Goal: Information Seeking & Learning: Compare options

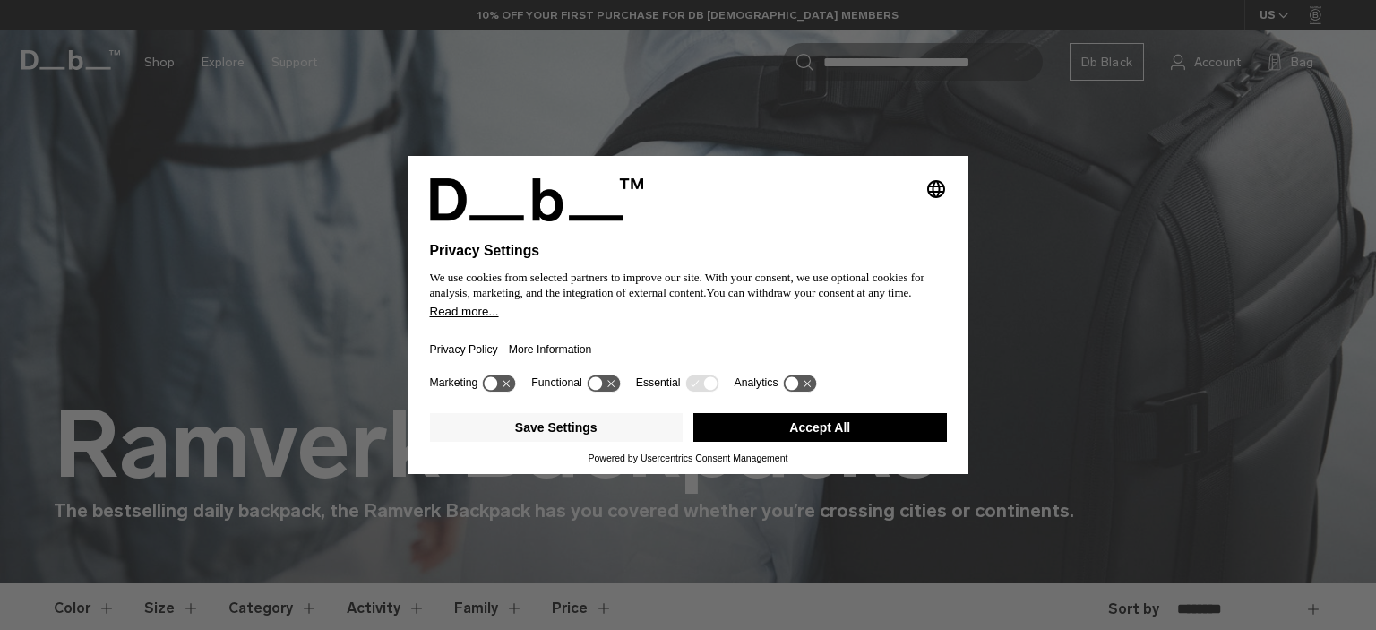
click at [1074, 187] on div "Selecting an option will immediately change the language Privacy Settings We us…" at bounding box center [688, 315] width 1376 height 630
click at [1185, 275] on div "Selecting an option will immediately change the language Privacy Settings We us…" at bounding box center [688, 315] width 1376 height 630
click at [912, 141] on div "Selecting an option will immediately change the language Privacy Settings We us…" at bounding box center [688, 315] width 1376 height 630
click at [614, 432] on button "Save Settings" at bounding box center [557, 427] width 254 height 29
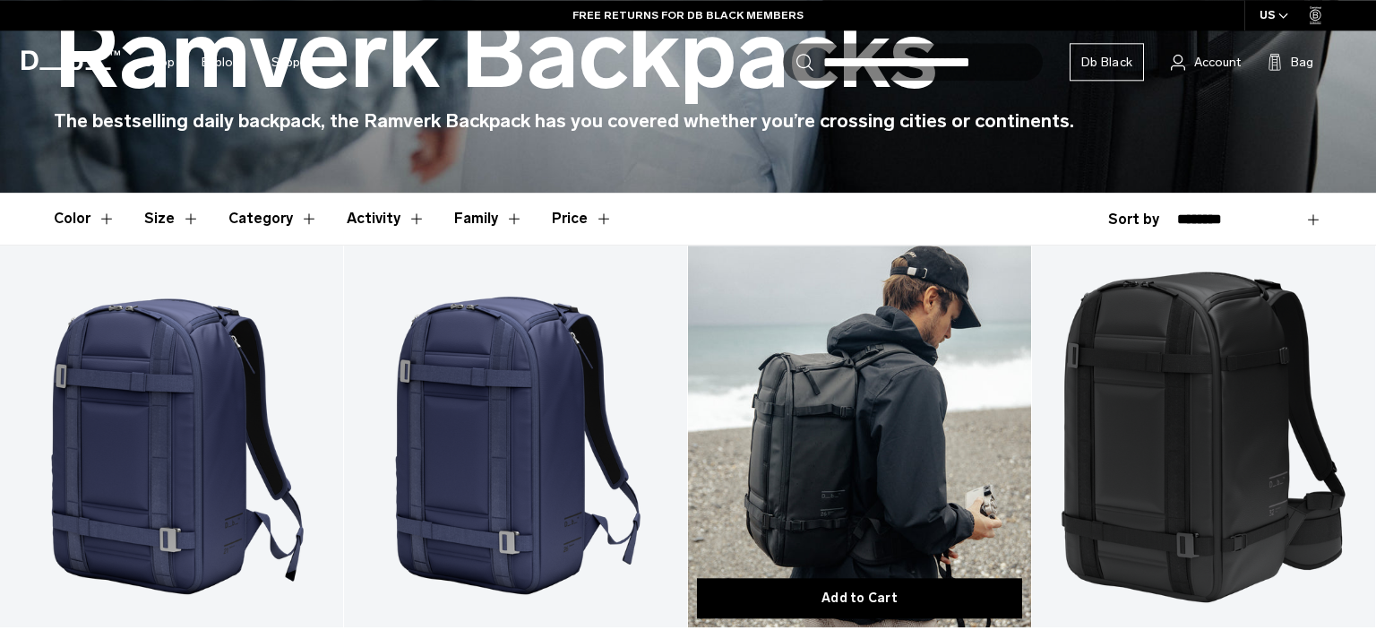
scroll to position [567, 0]
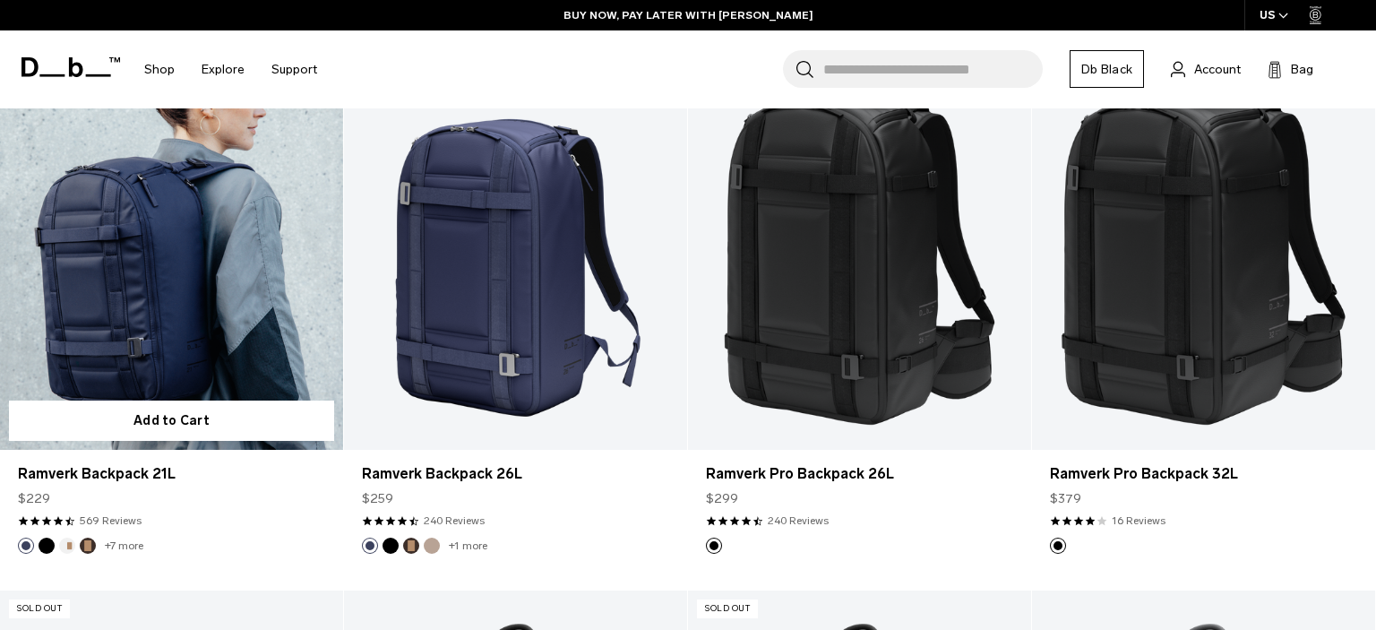
click at [186, 240] on link "Ramverk Backpack 21L" at bounding box center [171, 259] width 343 height 382
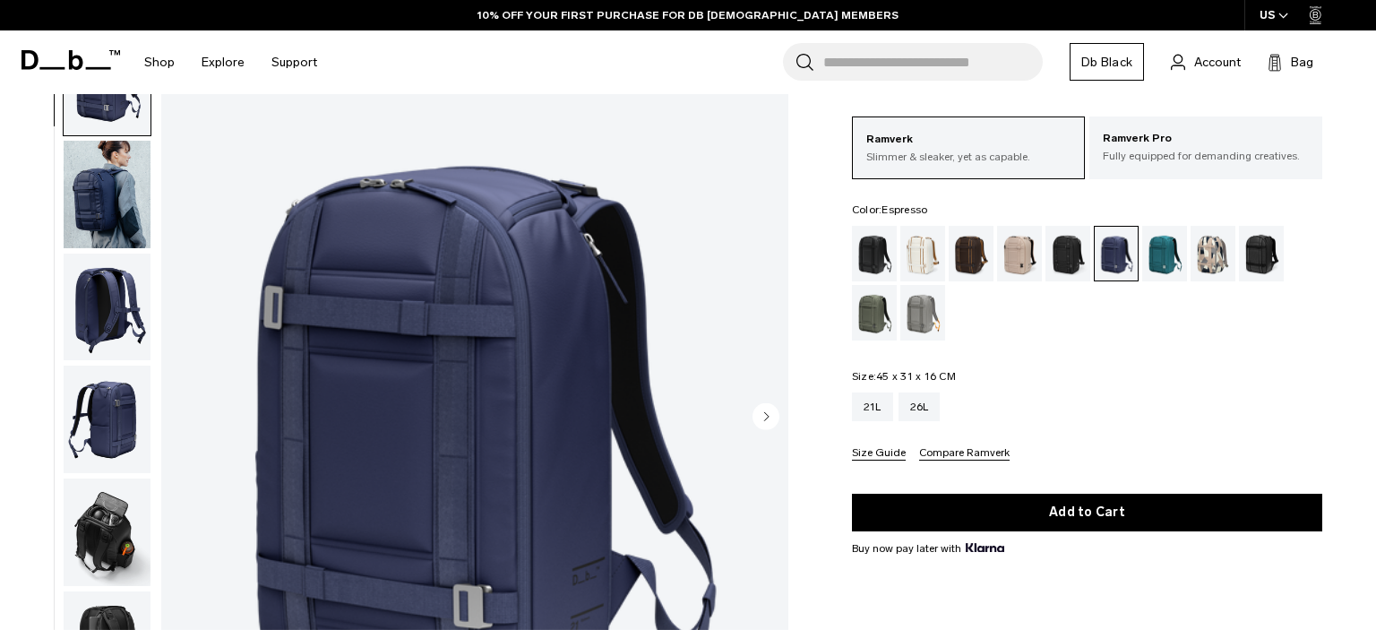
scroll to position [94, 0]
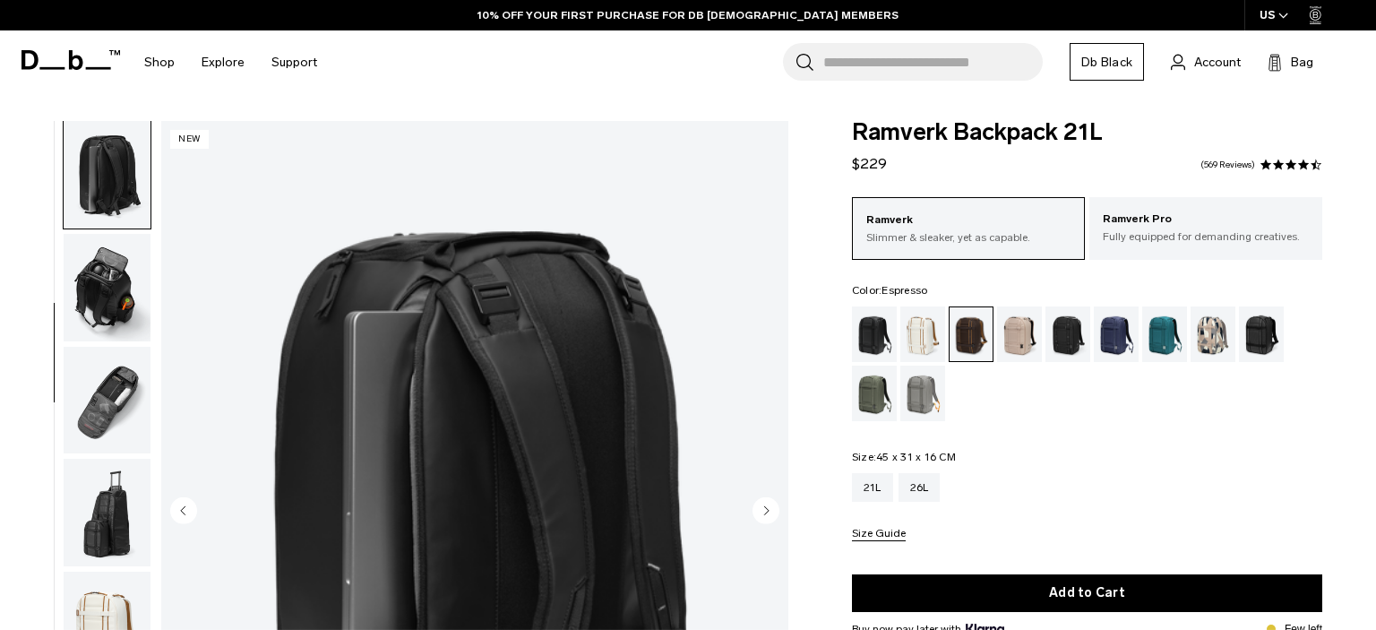
click at [99, 297] on img "button" at bounding box center [107, 288] width 87 height 108
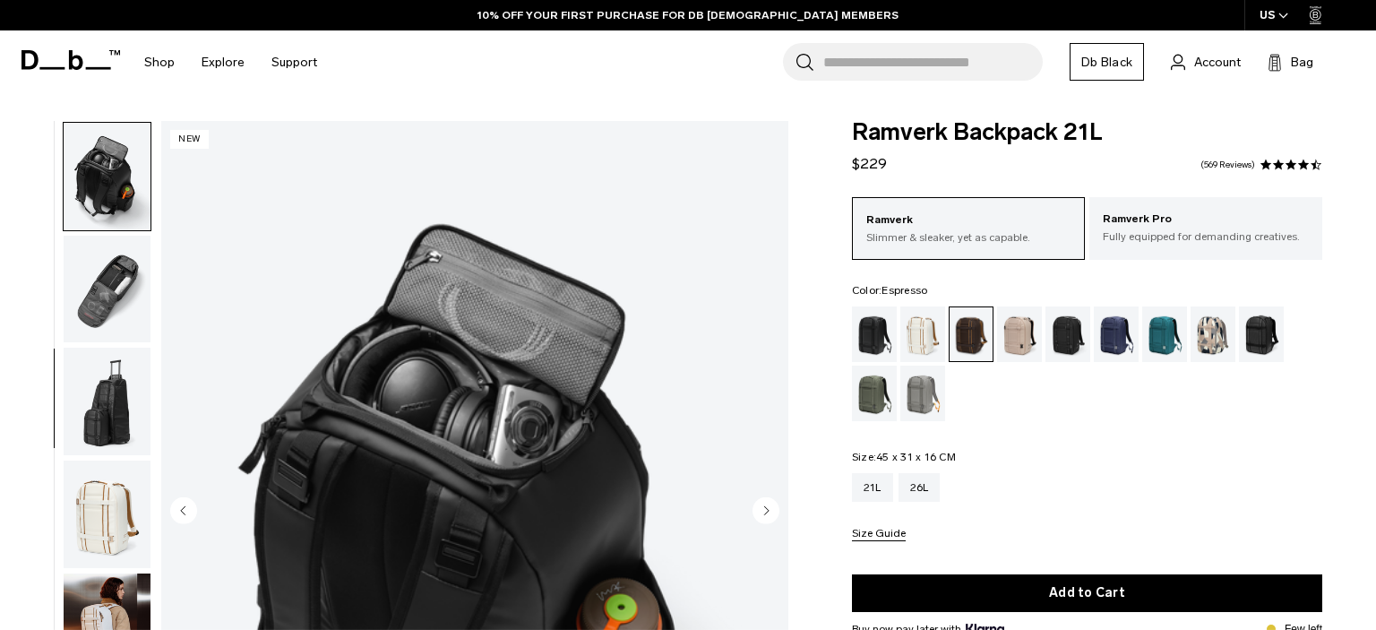
click at [93, 325] on img "button" at bounding box center [107, 290] width 87 height 108
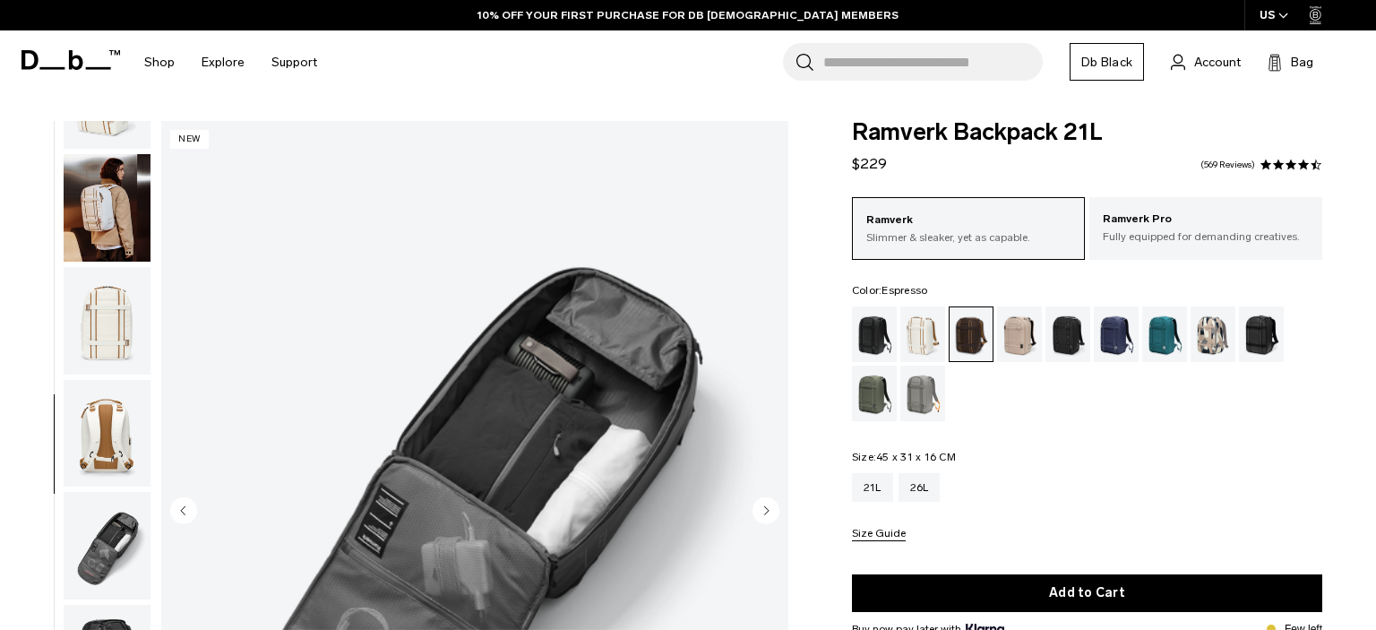
scroll to position [986, 0]
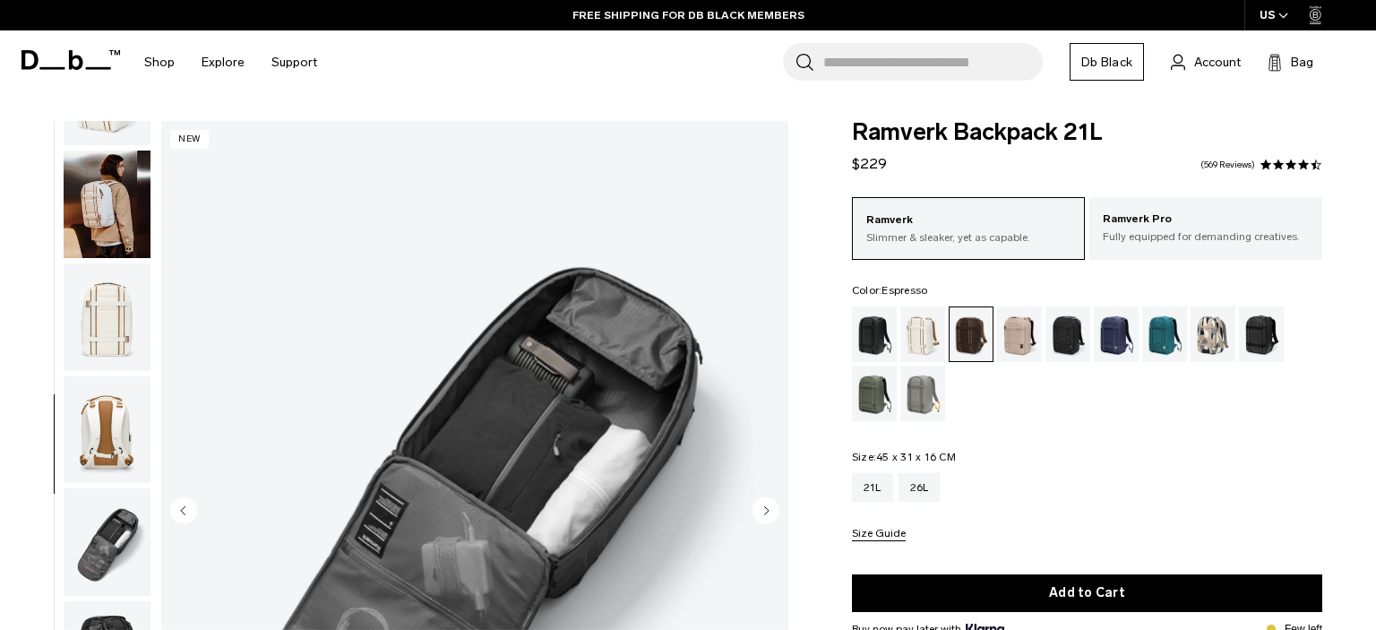
click at [125, 243] on img "button" at bounding box center [107, 205] width 87 height 108
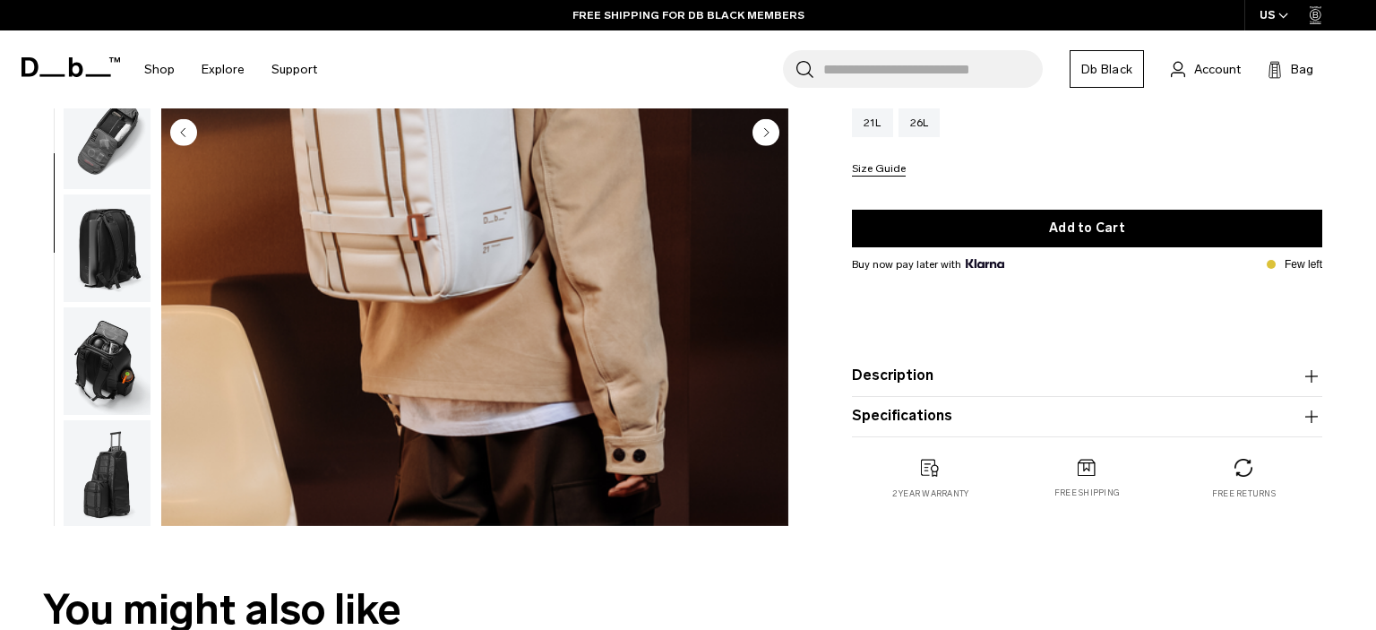
scroll to position [189, 0]
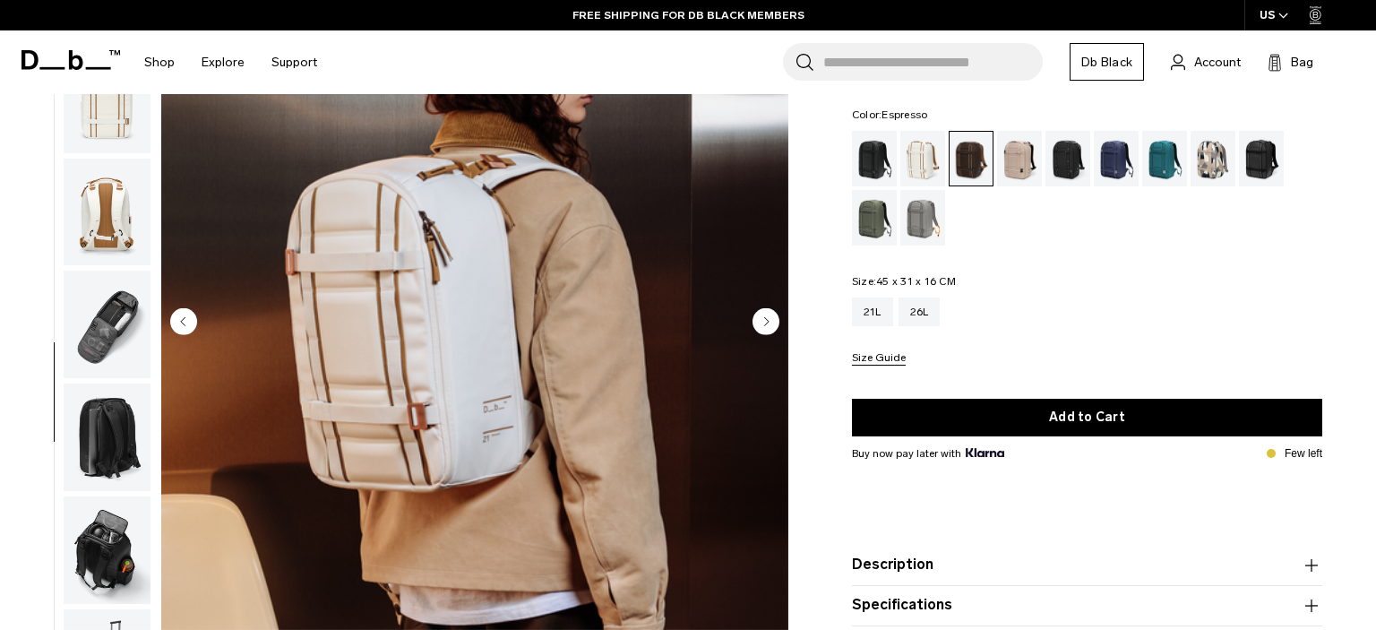
click at [82, 304] on img "button" at bounding box center [107, 325] width 87 height 108
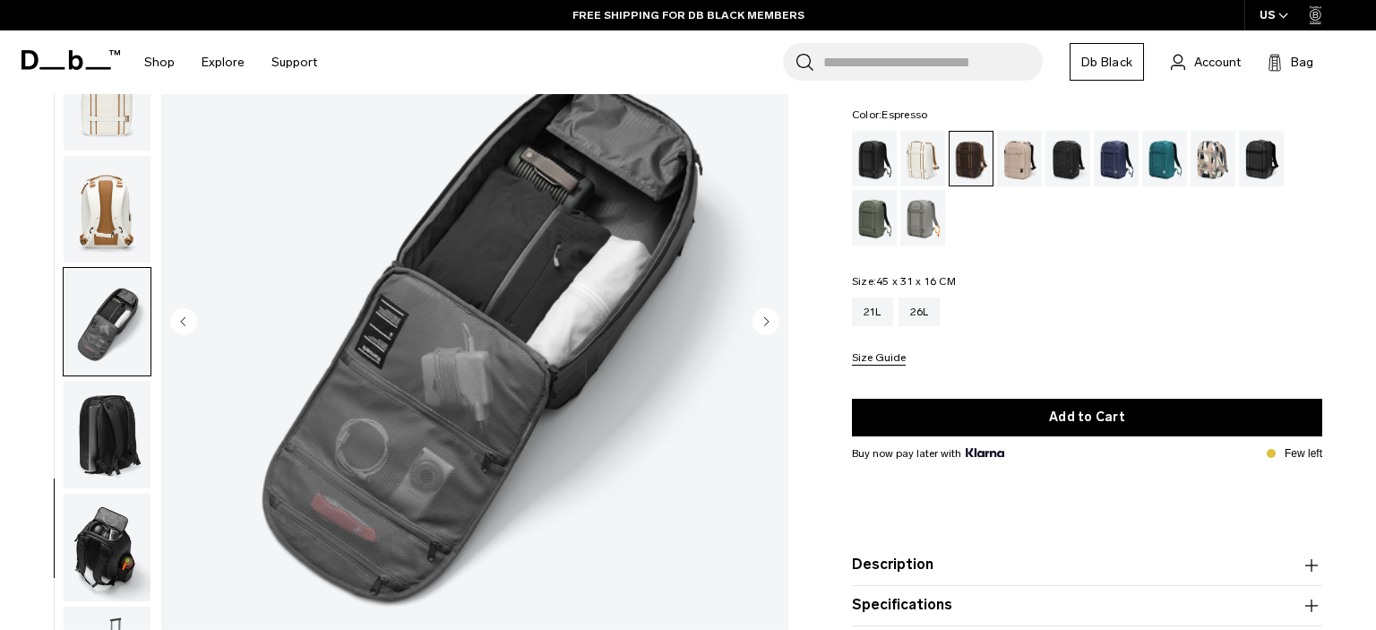
scroll to position [1018, 0]
click at [916, 315] on div "26L" at bounding box center [920, 311] width 42 height 29
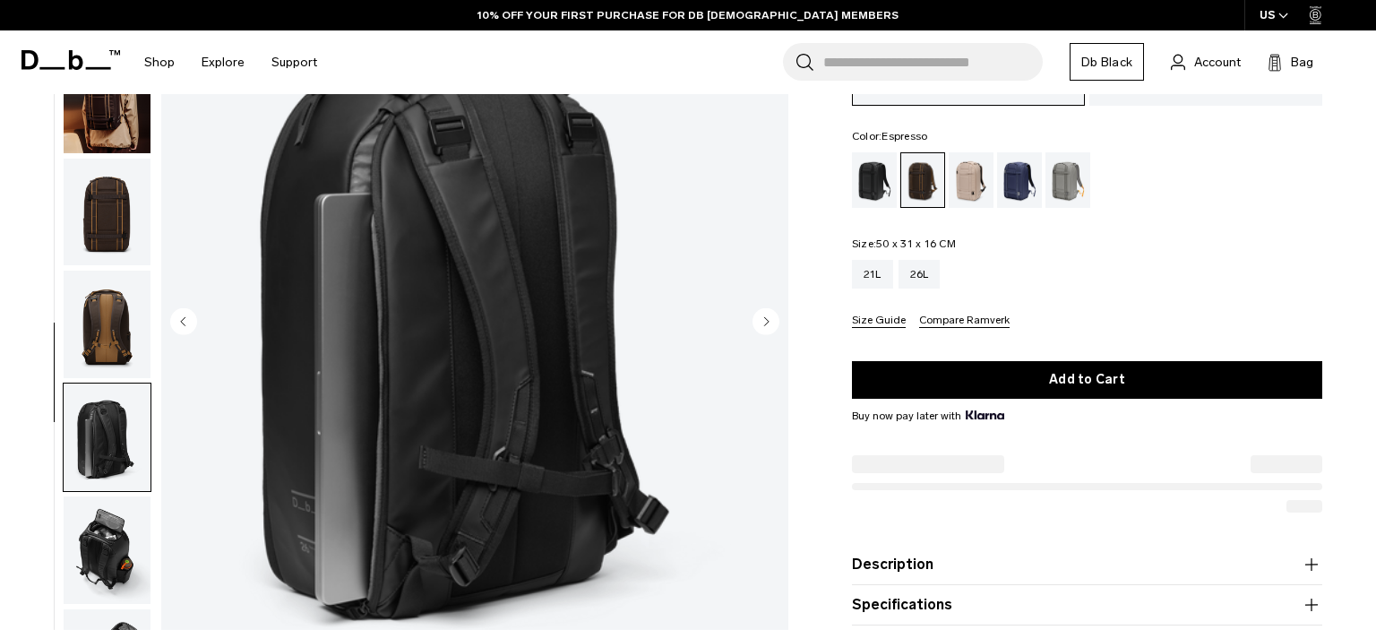
click at [67, 384] on img "button" at bounding box center [107, 438] width 87 height 108
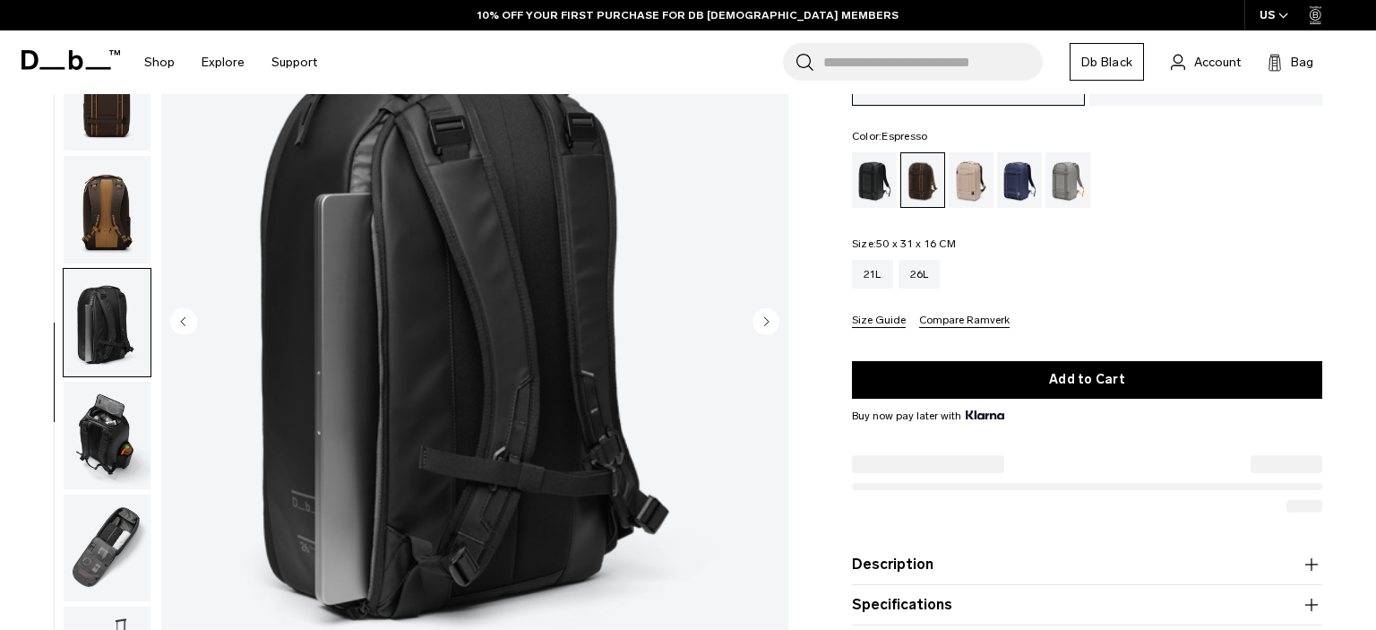
click at [102, 461] on img "button" at bounding box center [107, 436] width 87 height 108
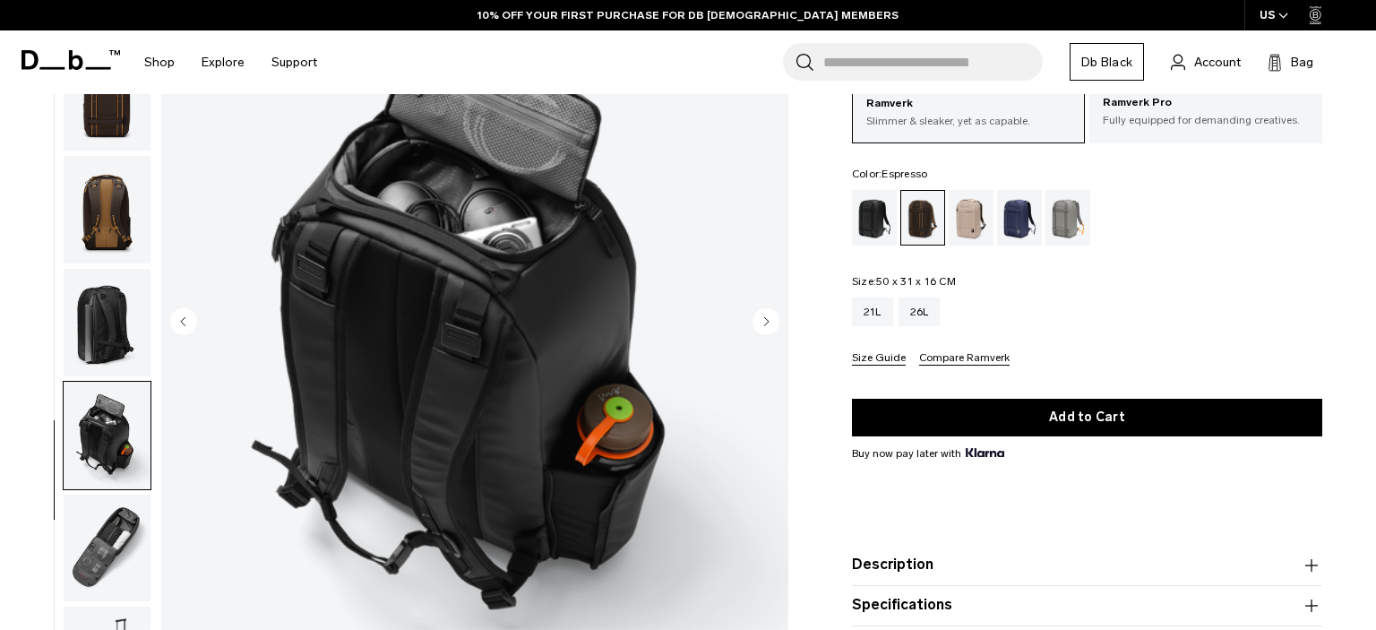
click at [109, 520] on img "button" at bounding box center [107, 549] width 87 height 108
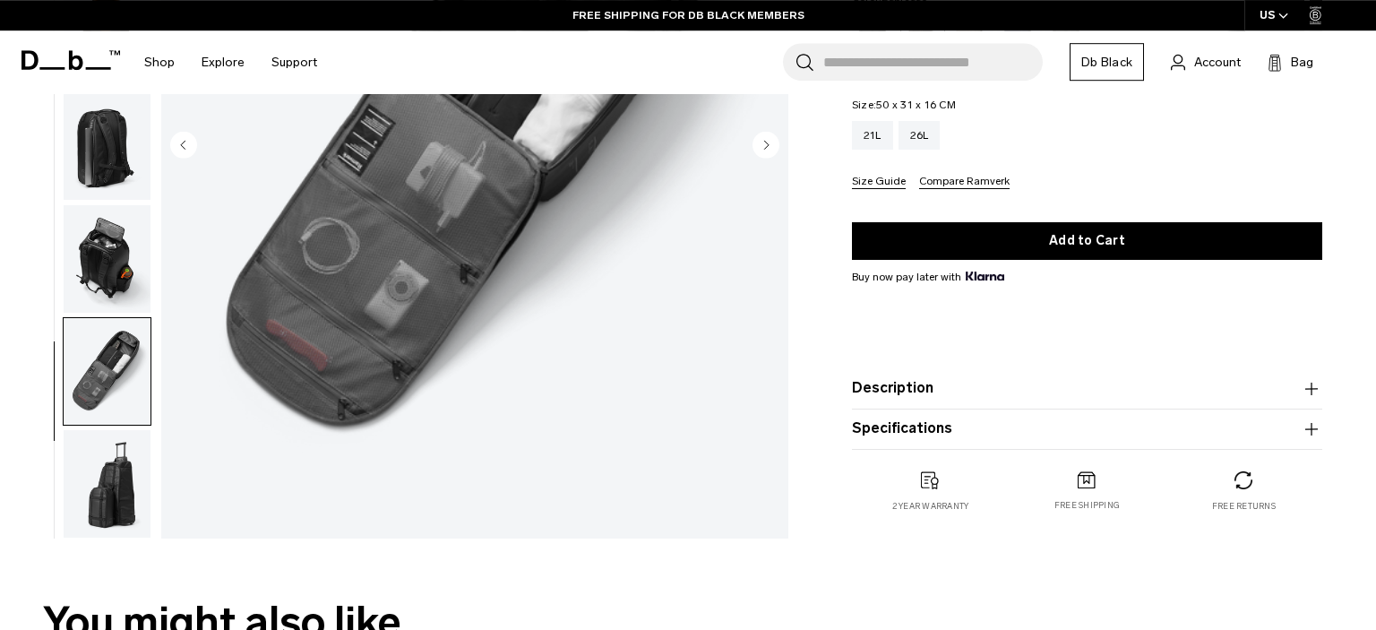
scroll to position [567, 0]
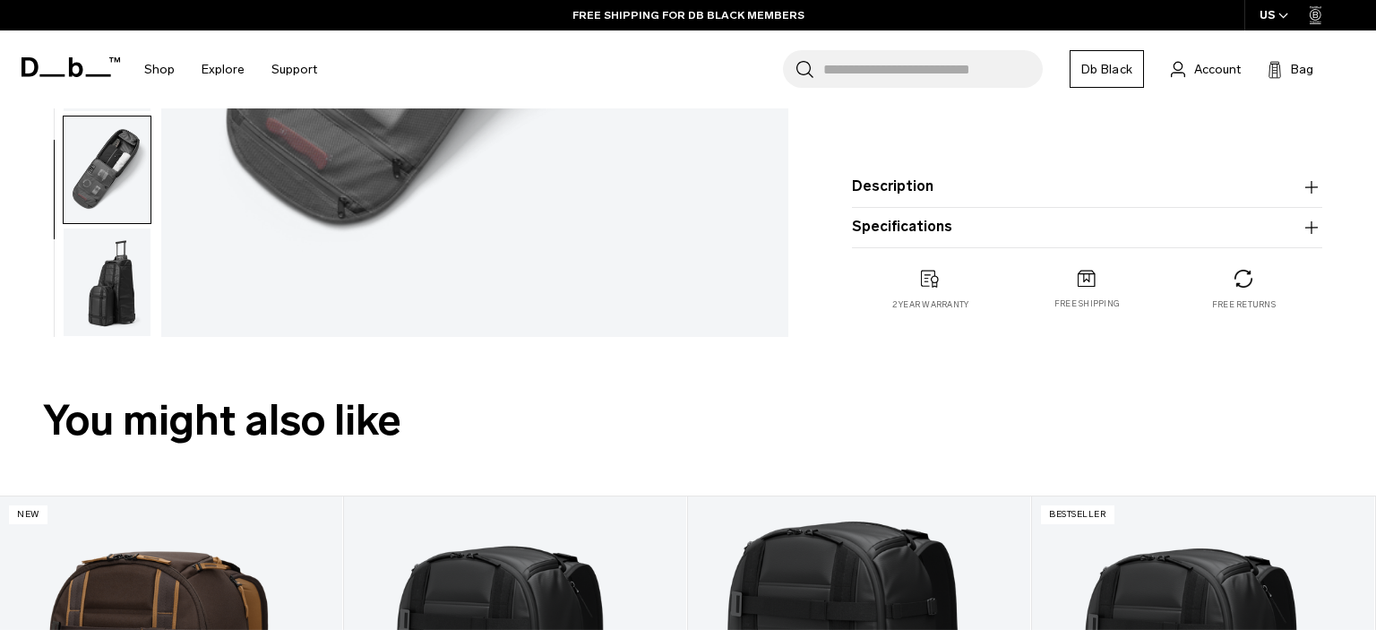
click at [122, 286] on img "button" at bounding box center [107, 282] width 87 height 108
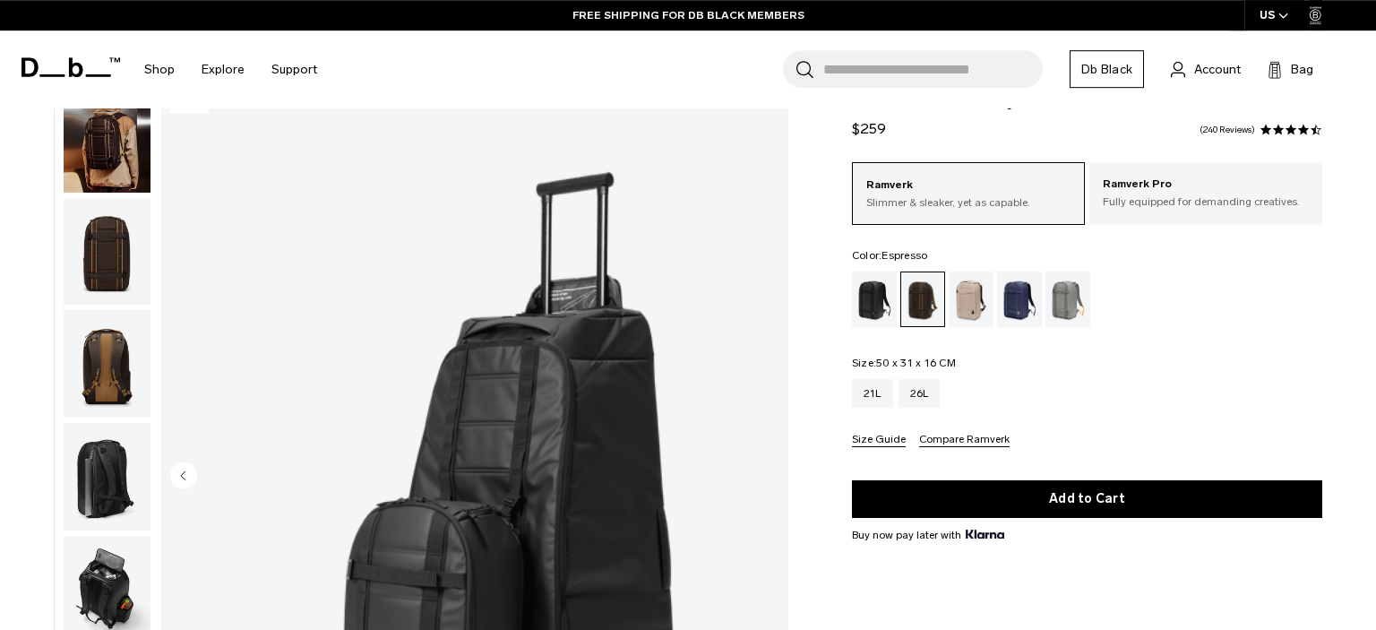
scroll to position [0, 0]
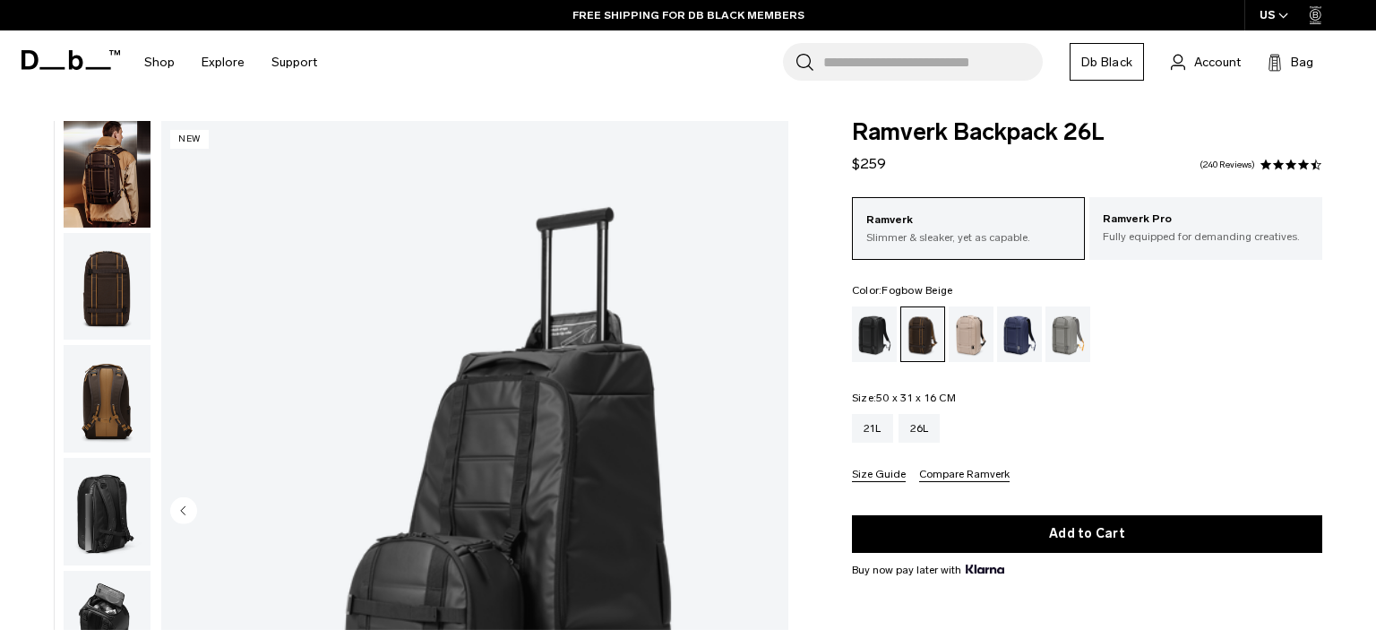
click at [949, 340] on div "Fogbow Beige" at bounding box center [972, 334] width 46 height 56
click at [973, 334] on div "Fogbow Beige" at bounding box center [972, 334] width 46 height 56
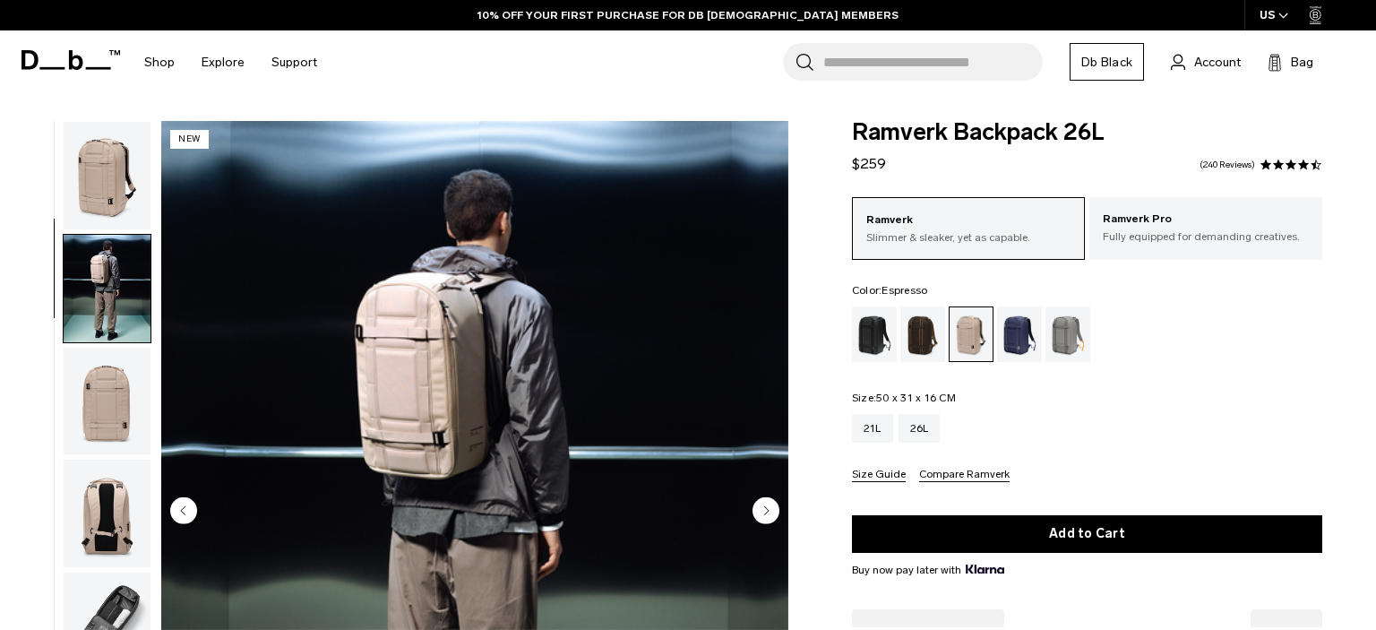
click at [935, 335] on div "Espresso" at bounding box center [924, 334] width 46 height 56
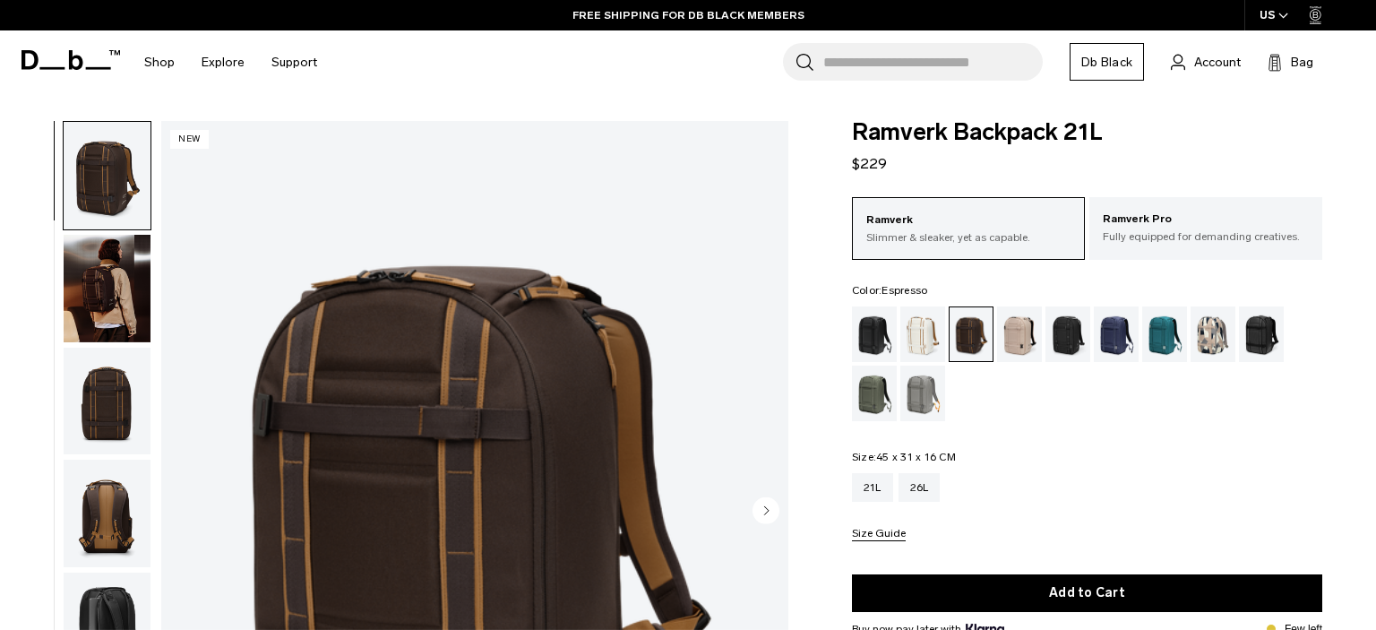
click at [113, 292] on img "button" at bounding box center [107, 289] width 87 height 108
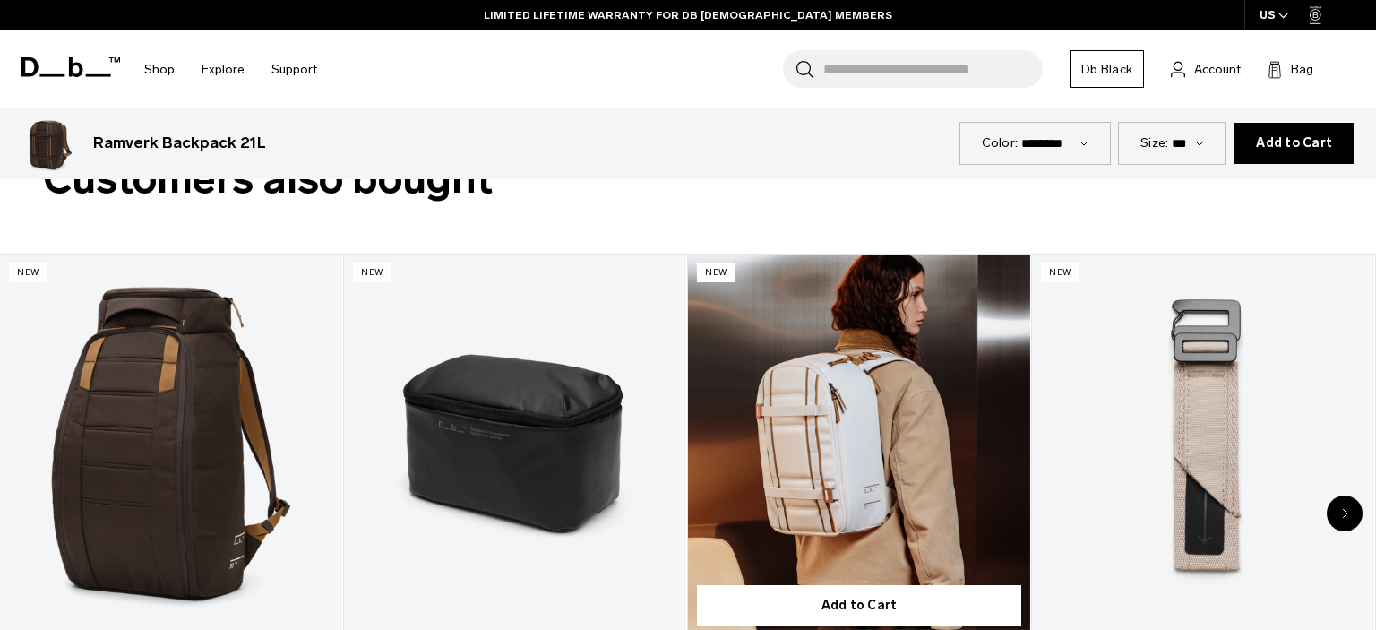
scroll to position [2555, 0]
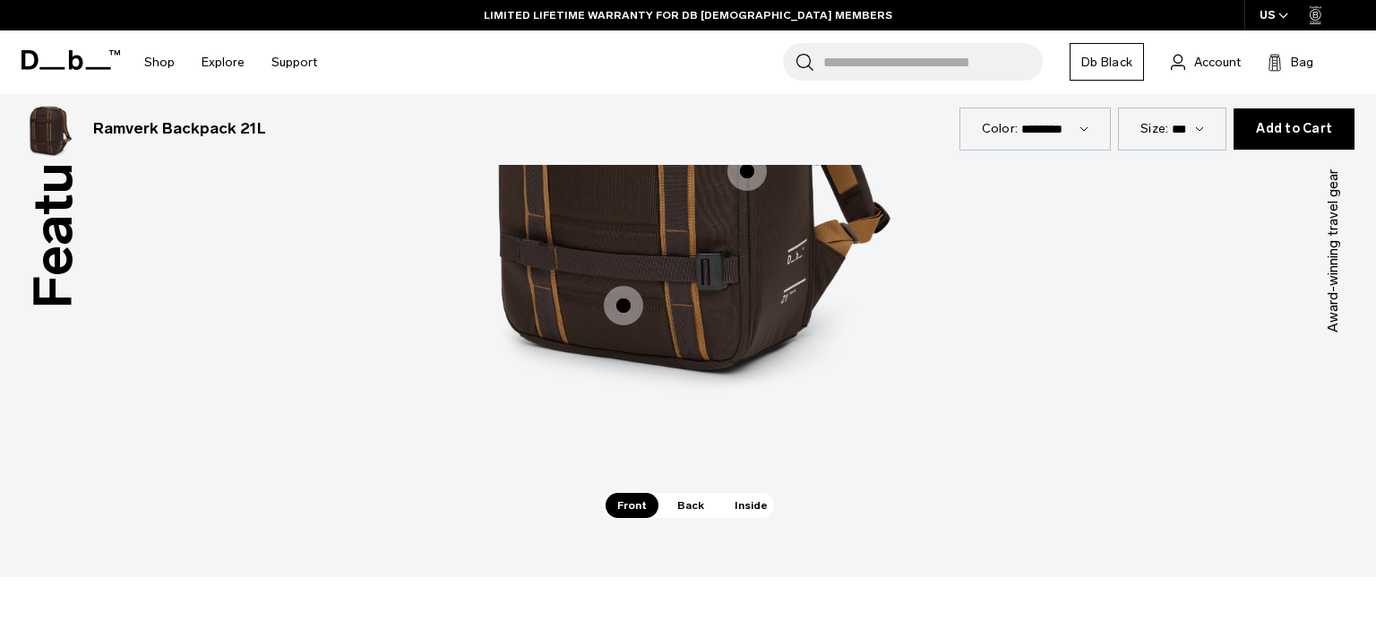
click at [694, 505] on span "Back" at bounding box center [691, 505] width 50 height 25
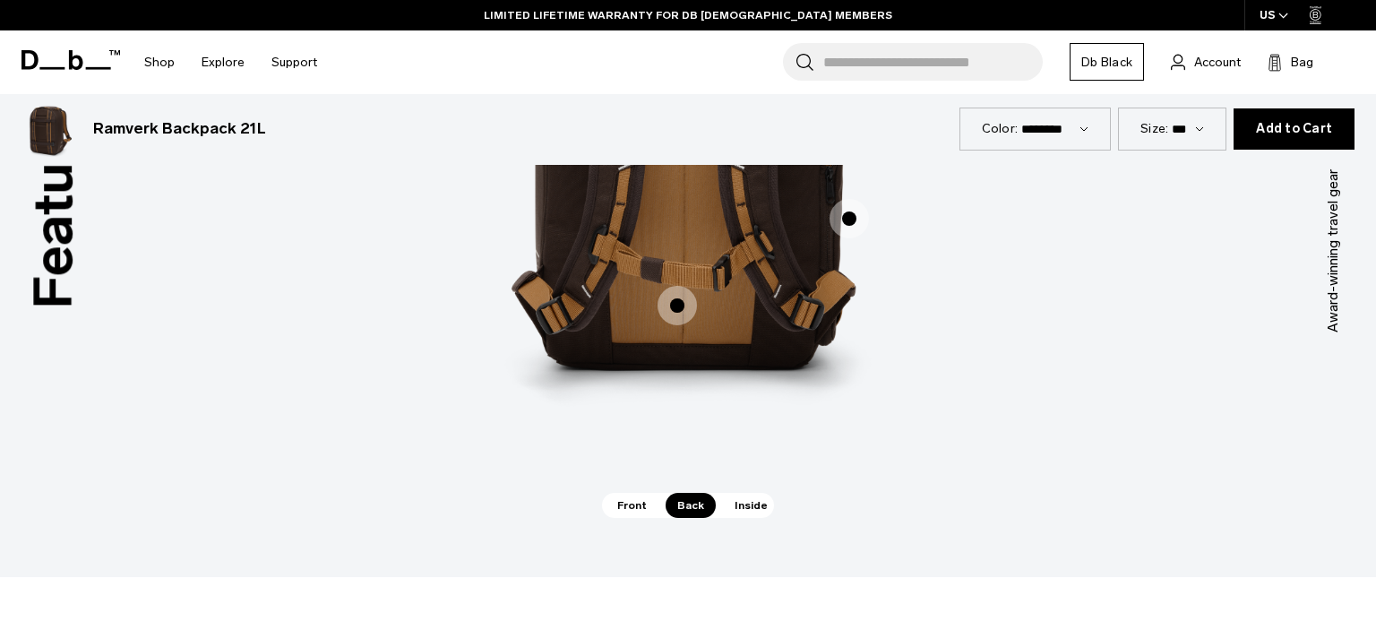
click at [739, 496] on span "Inside" at bounding box center [751, 505] width 56 height 25
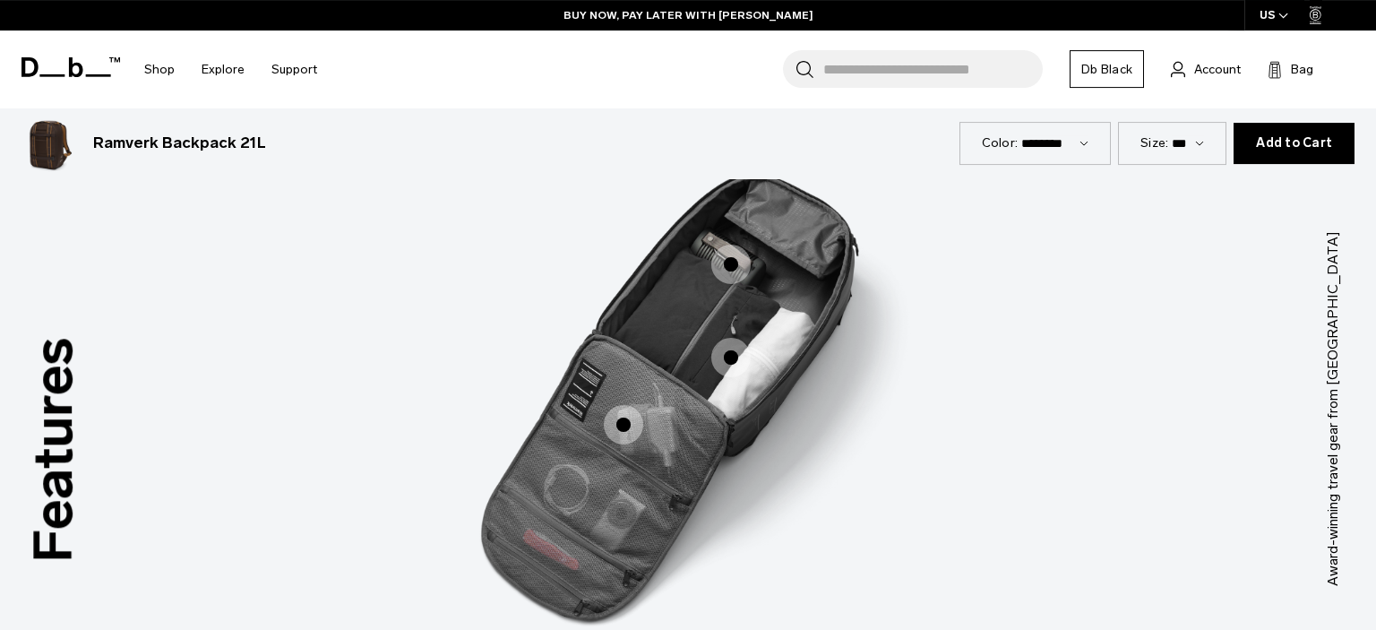
scroll to position [2271, 0]
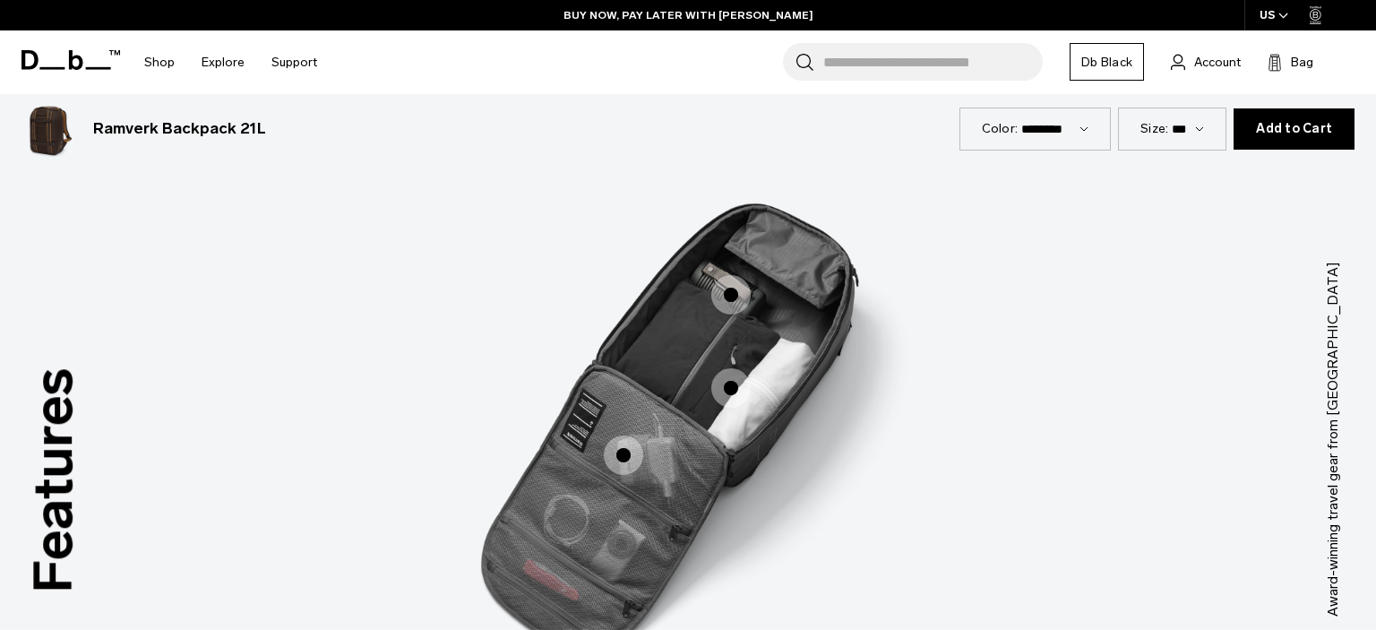
click at [784, 407] on img "3 / 3" at bounding box center [688, 412] width 538 height 668
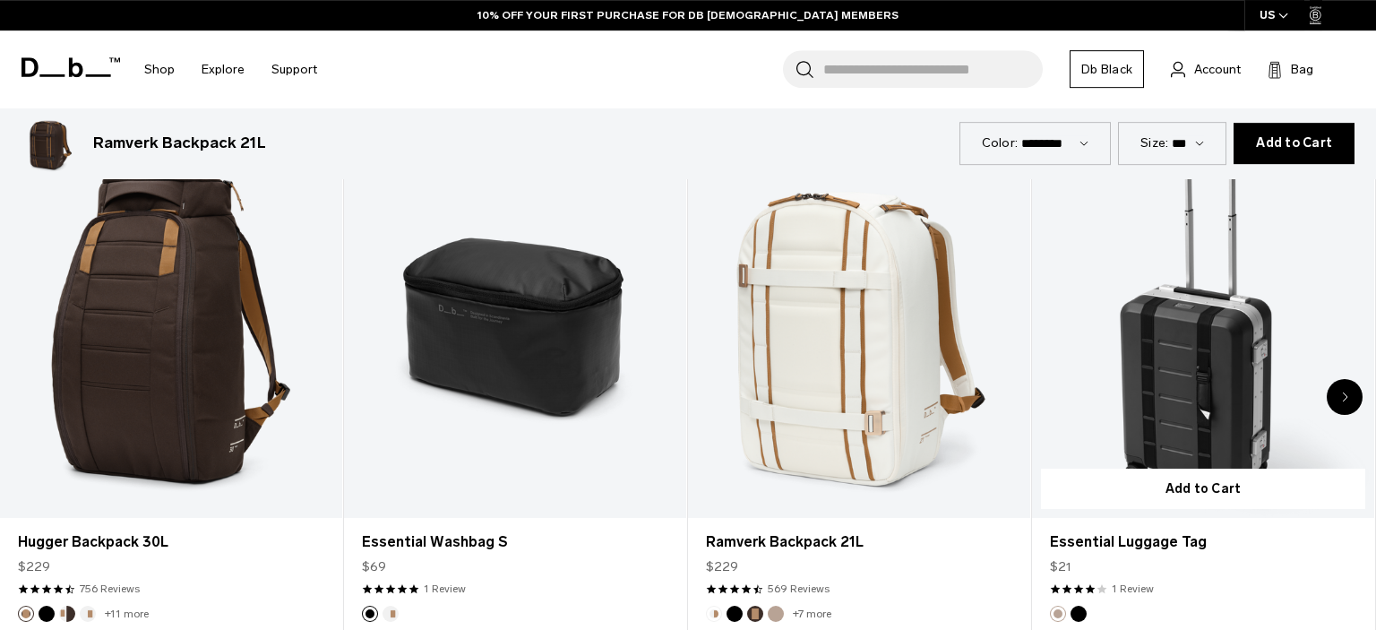
scroll to position [3122, 0]
